Goal: Browse casually

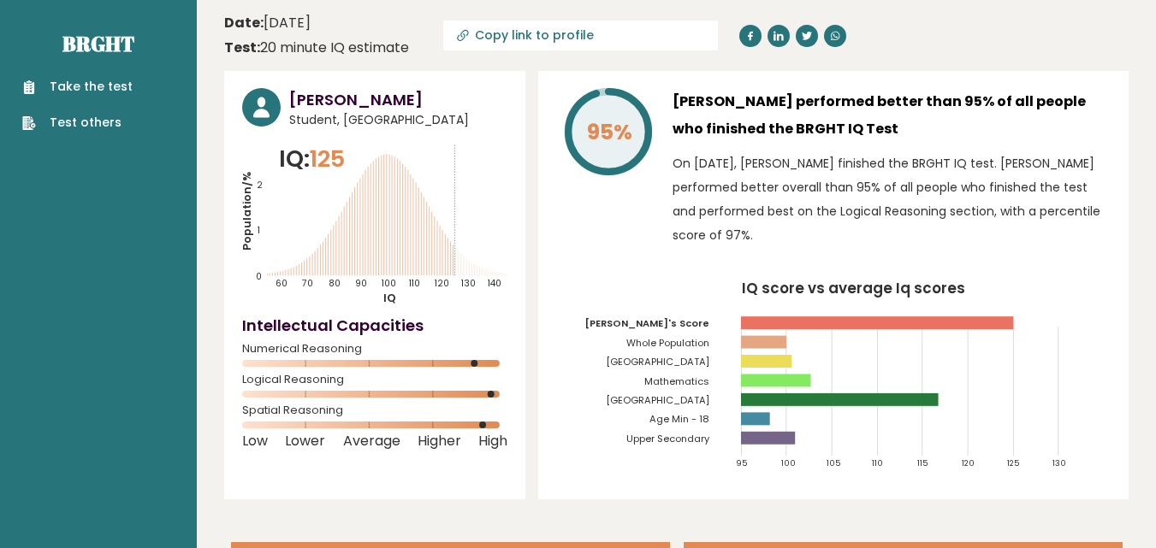
click at [745, 38] on icon at bounding box center [750, 36] width 10 height 10
